Goal: Task Accomplishment & Management: Manage account settings

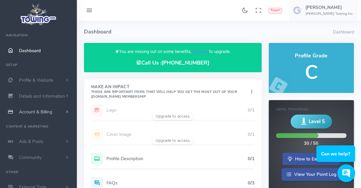
click at [32, 112] on span "Account & Billing" at bounding box center [35, 112] width 33 height 6
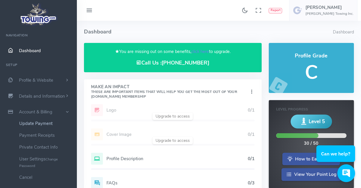
click at [30, 125] on link "Update Payment" at bounding box center [46, 123] width 62 height 12
